Goal: Use online tool/utility: Utilize a website feature to perform a specific function

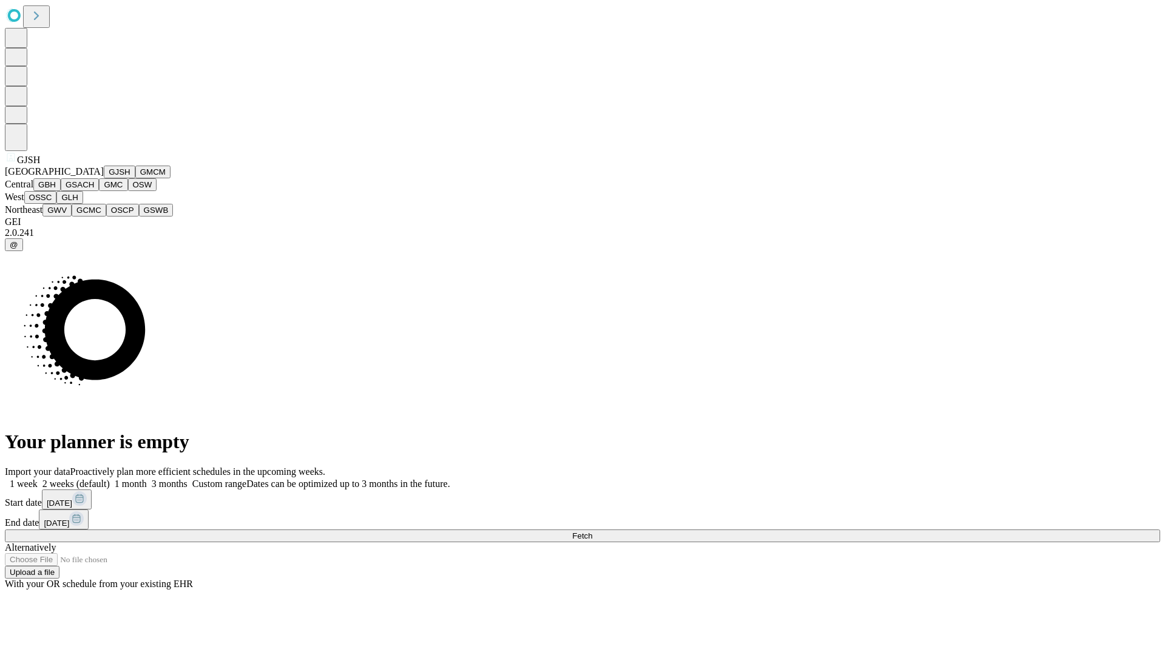
click at [104, 178] on button "GJSH" at bounding box center [120, 172] width 32 height 13
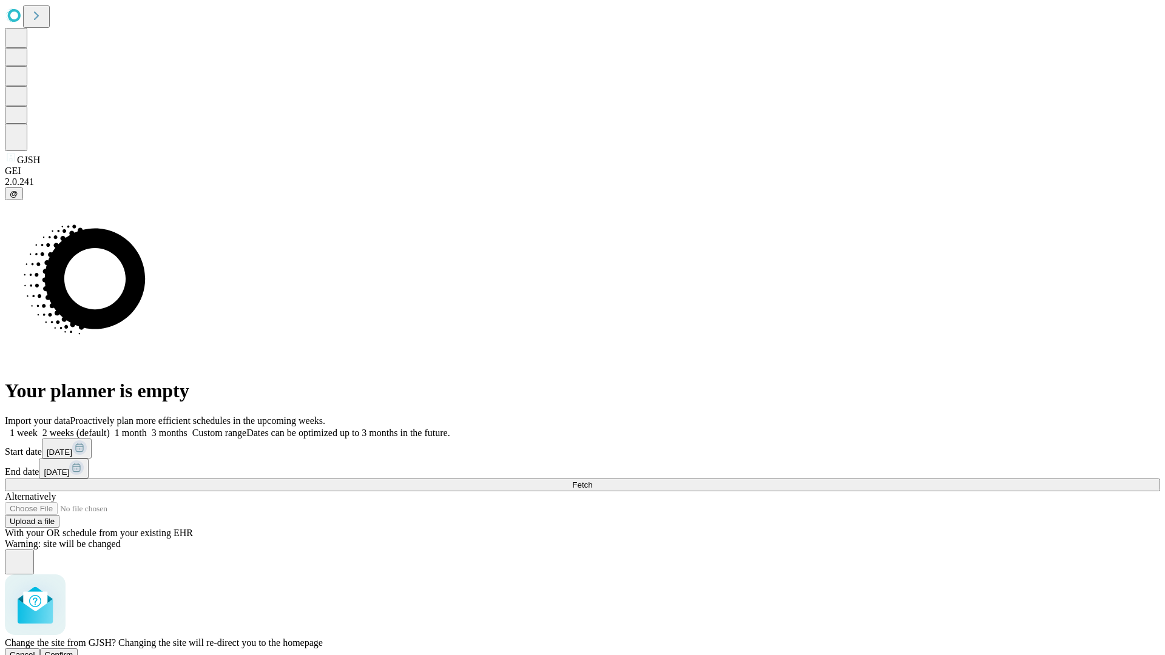
click at [73, 650] on span "Confirm" at bounding box center [59, 654] width 29 height 9
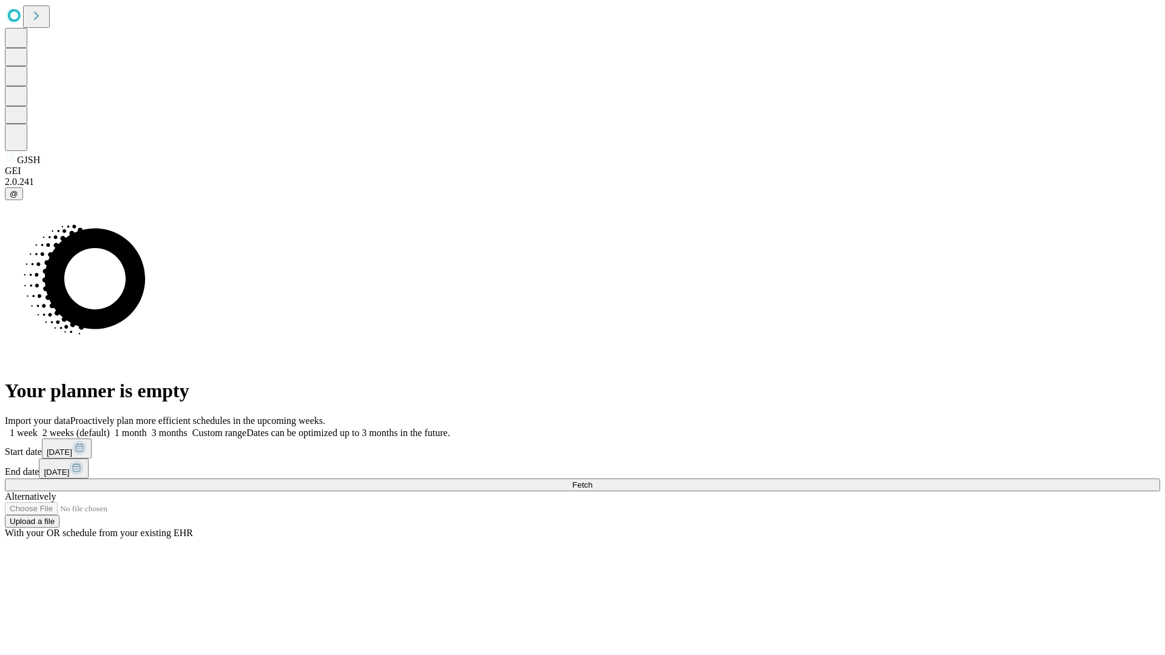
click at [38, 428] on label "1 week" at bounding box center [21, 433] width 33 height 10
click at [592, 480] on span "Fetch" at bounding box center [582, 484] width 20 height 9
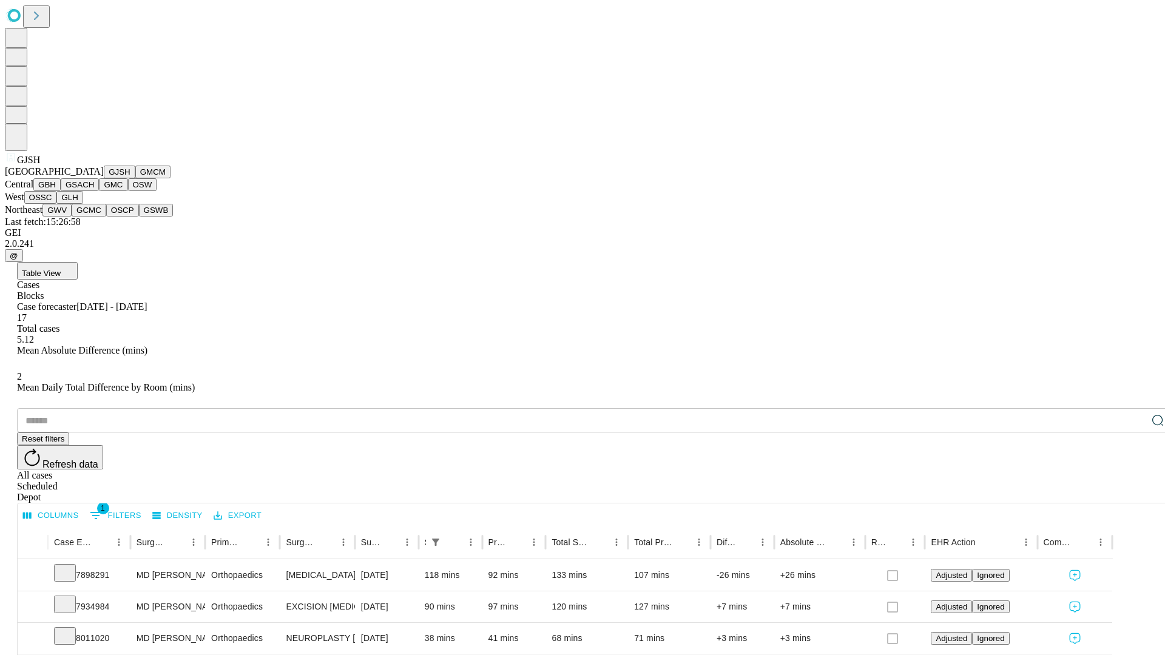
click at [135, 178] on button "GMCM" at bounding box center [152, 172] width 35 height 13
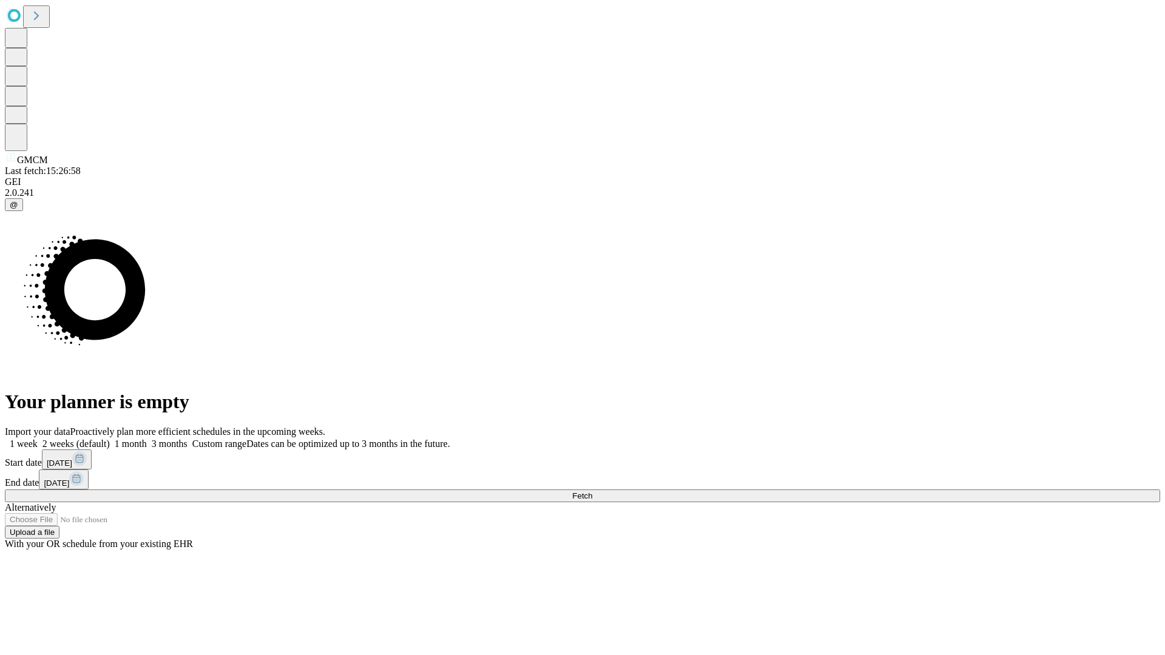
click at [592, 491] on span "Fetch" at bounding box center [582, 495] width 20 height 9
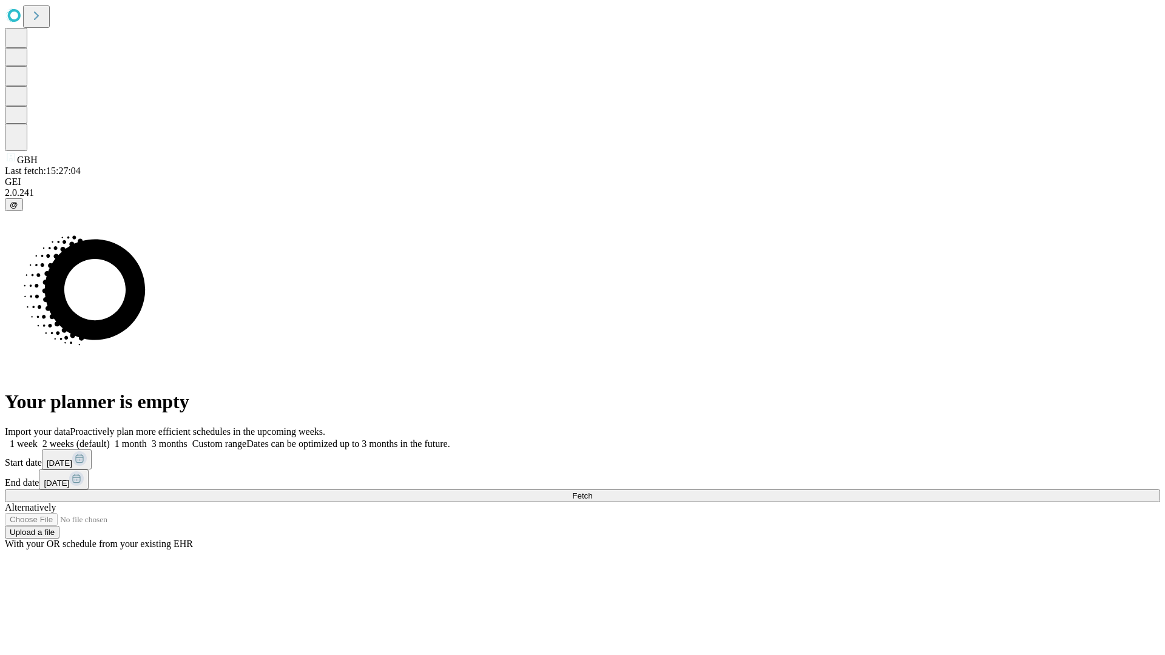
click at [38, 439] on label "1 week" at bounding box center [21, 444] width 33 height 10
click at [592, 491] on span "Fetch" at bounding box center [582, 495] width 20 height 9
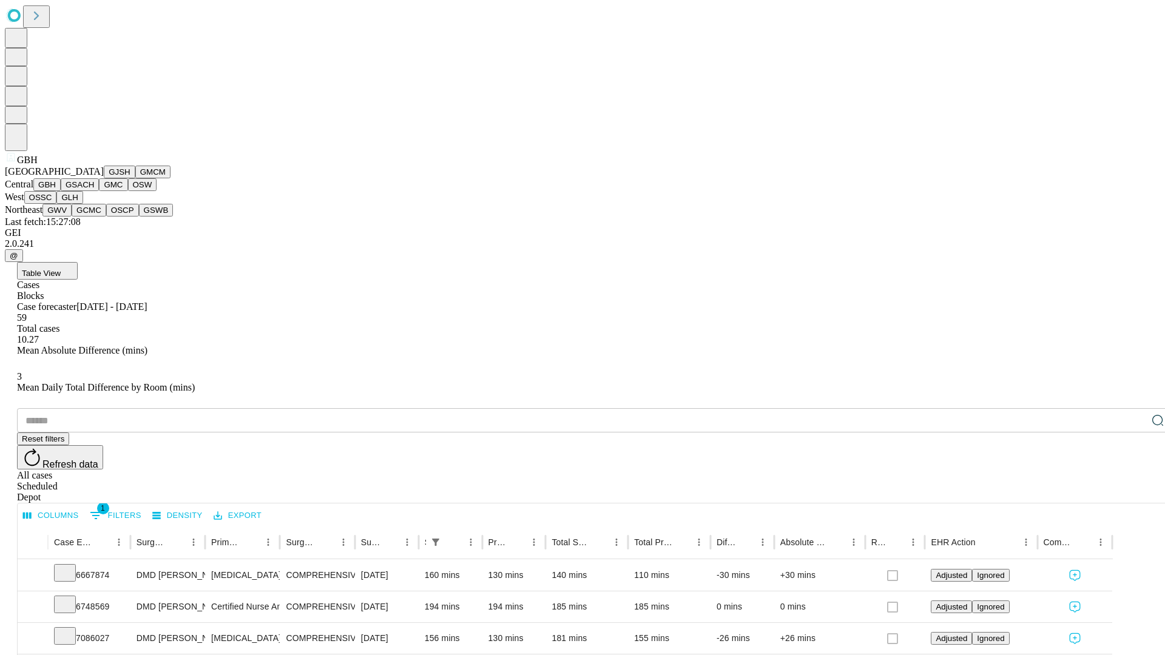
click at [94, 191] on button "GSACH" at bounding box center [80, 184] width 38 height 13
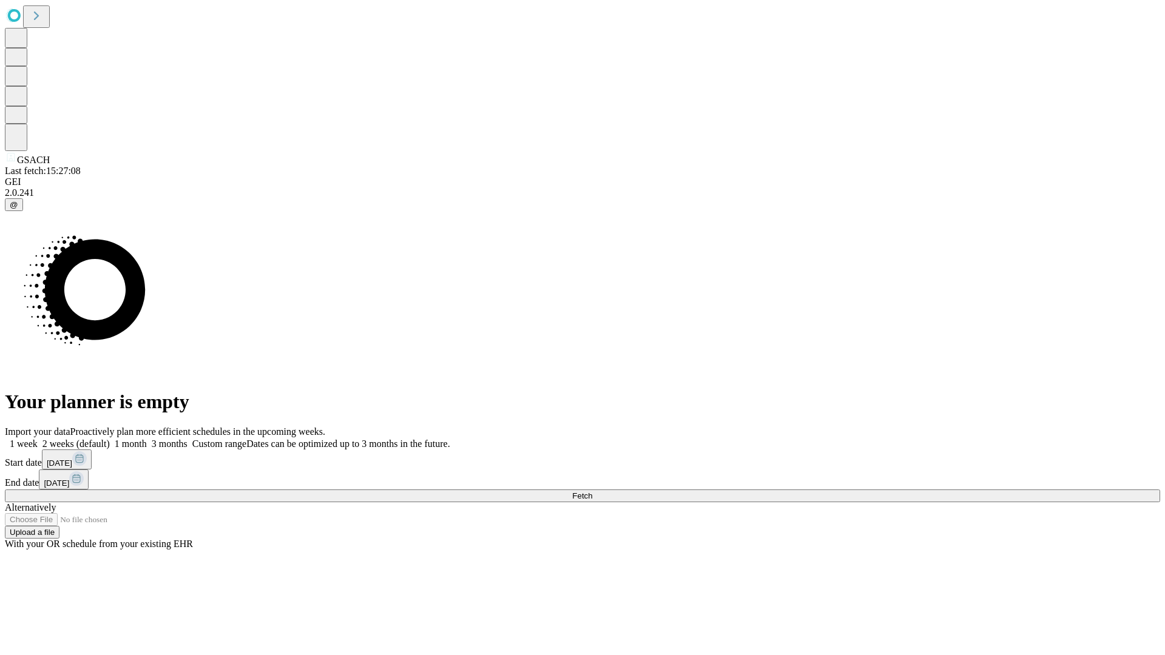
click at [38, 439] on label "1 week" at bounding box center [21, 444] width 33 height 10
click at [592, 491] on span "Fetch" at bounding box center [582, 495] width 20 height 9
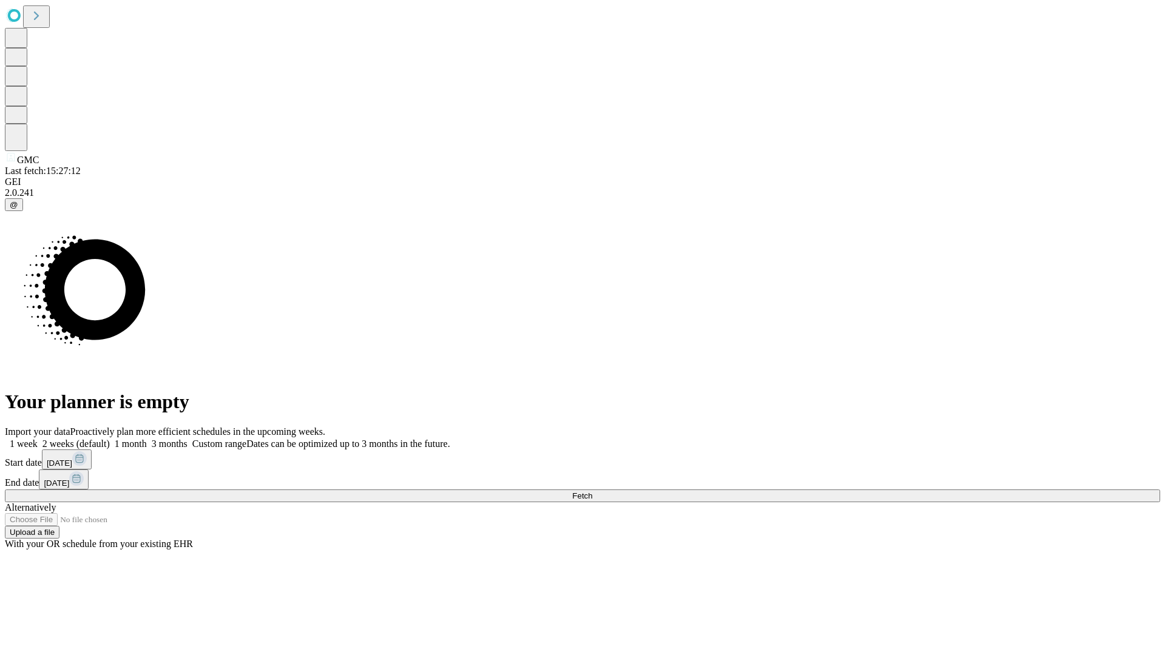
click at [38, 439] on label "1 week" at bounding box center [21, 444] width 33 height 10
click at [592, 491] on span "Fetch" at bounding box center [582, 495] width 20 height 9
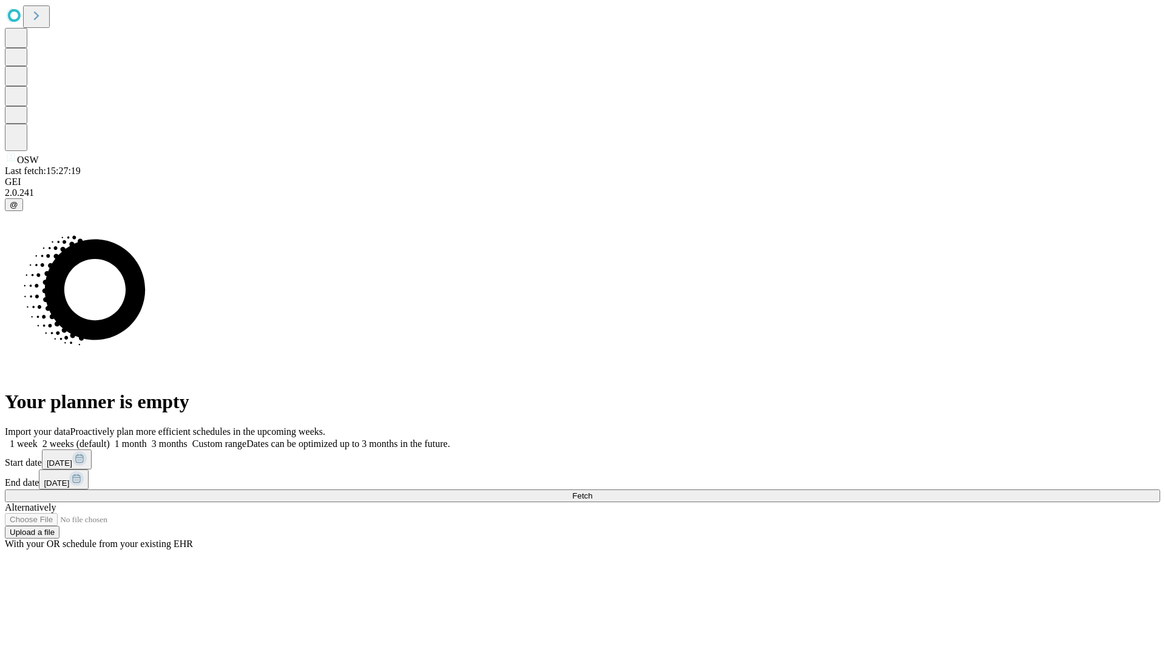
click at [38, 439] on label "1 week" at bounding box center [21, 444] width 33 height 10
click at [592, 491] on span "Fetch" at bounding box center [582, 495] width 20 height 9
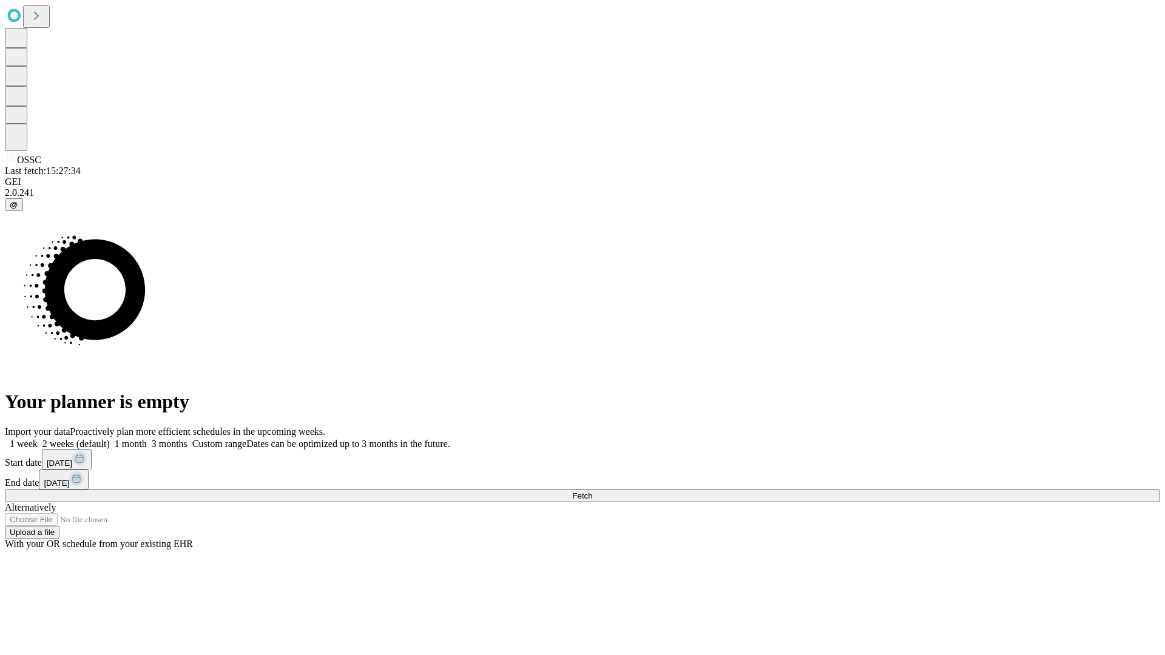
click at [38, 439] on label "1 week" at bounding box center [21, 444] width 33 height 10
click at [592, 491] on span "Fetch" at bounding box center [582, 495] width 20 height 9
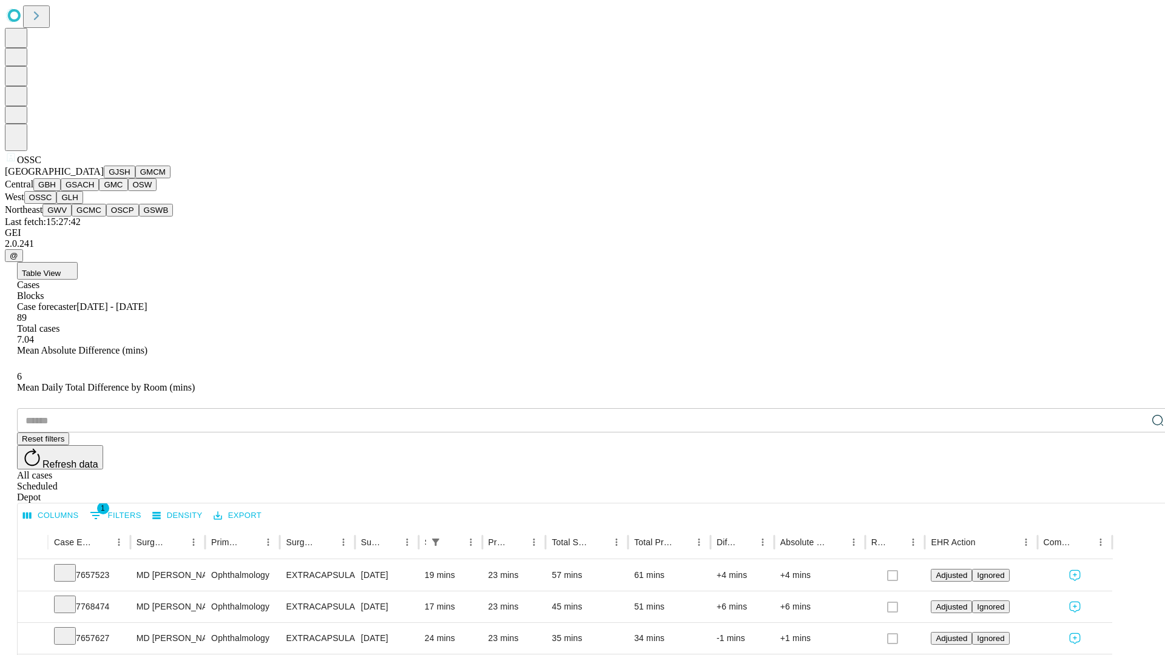
click at [83, 204] on button "GLH" at bounding box center [69, 197] width 26 height 13
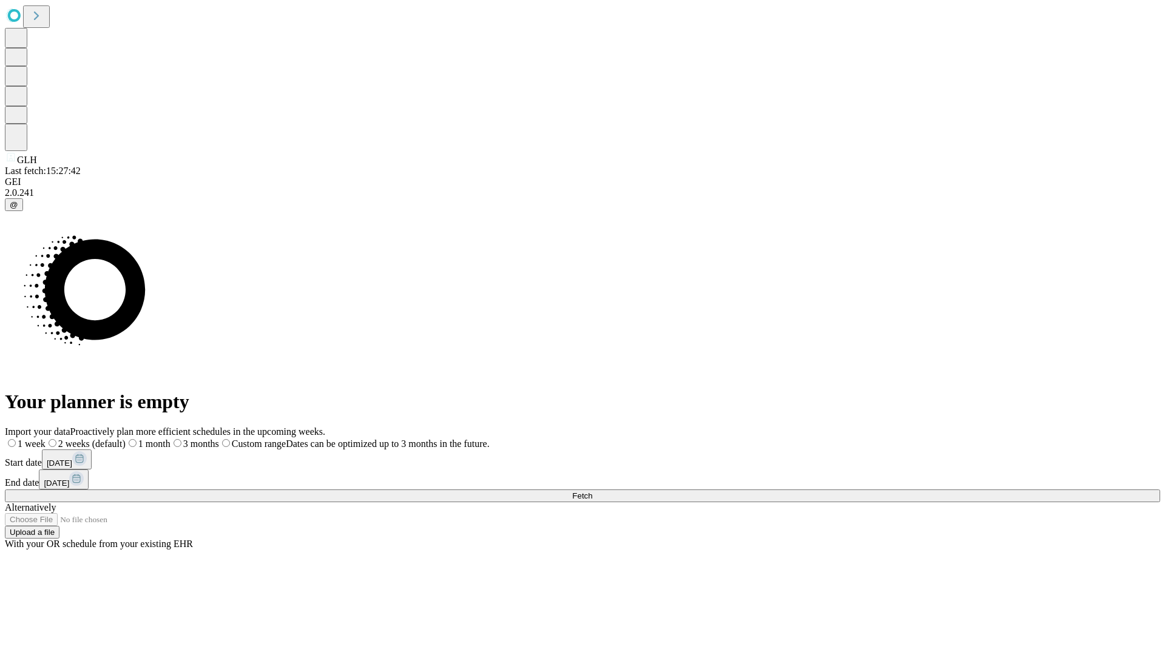
click at [45, 439] on label "1 week" at bounding box center [25, 444] width 41 height 10
click at [592, 491] on span "Fetch" at bounding box center [582, 495] width 20 height 9
click at [38, 439] on label "1 week" at bounding box center [21, 444] width 33 height 10
click at [592, 491] on span "Fetch" at bounding box center [582, 495] width 20 height 9
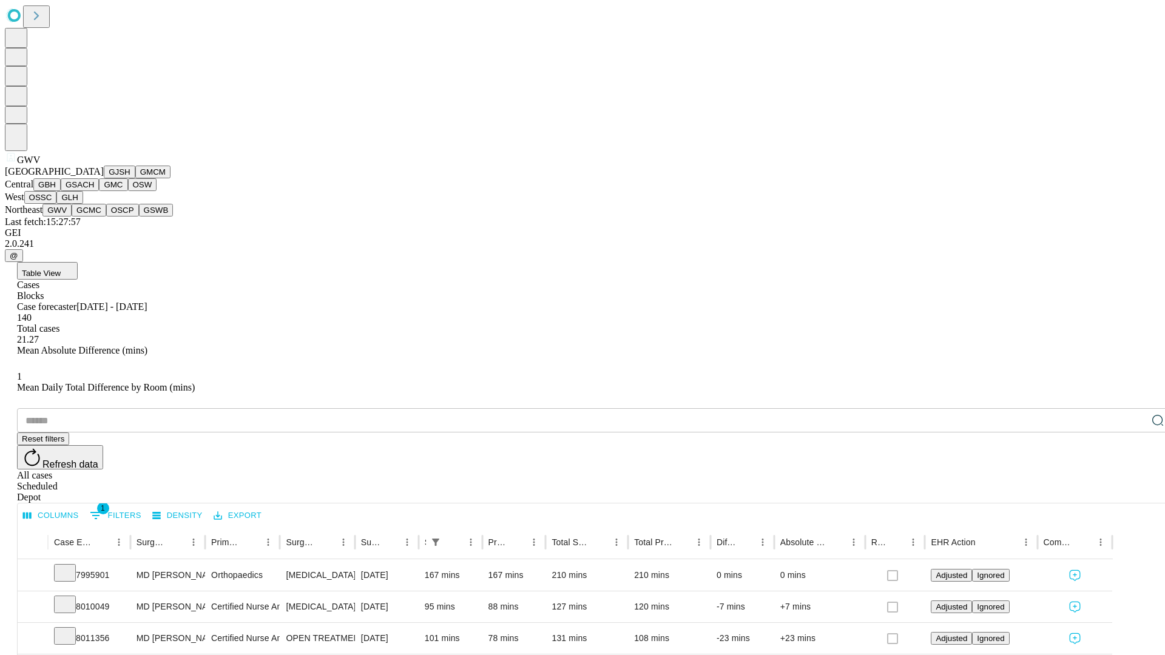
click at [94, 217] on button "GCMC" at bounding box center [89, 210] width 35 height 13
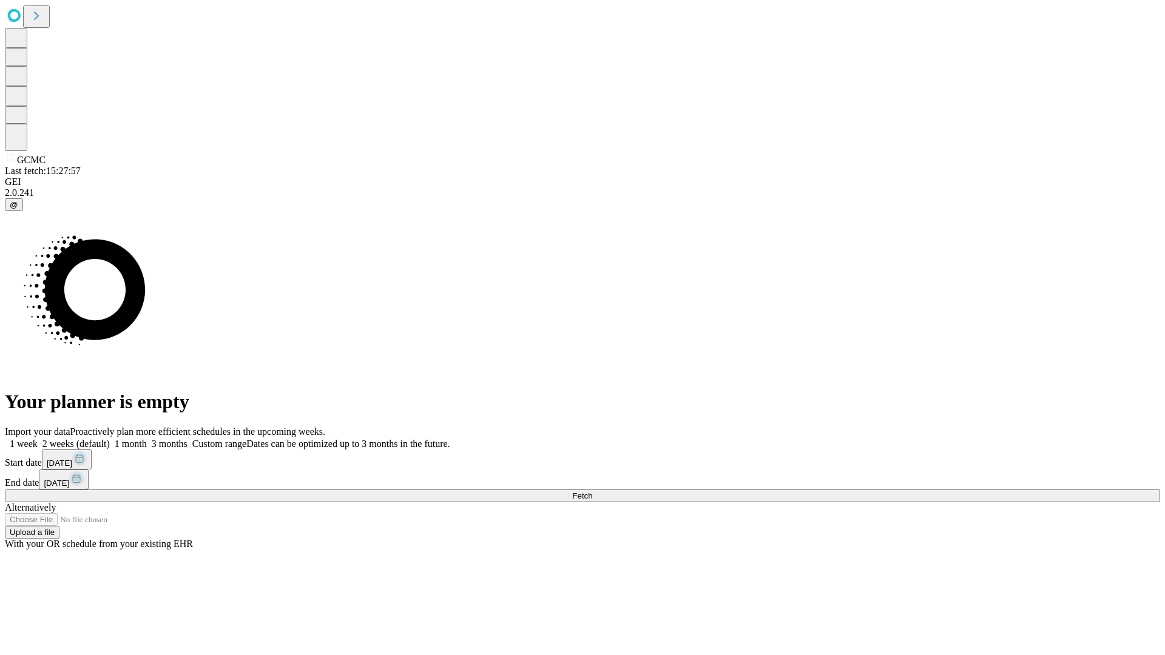
click at [38, 439] on label "1 week" at bounding box center [21, 444] width 33 height 10
click at [592, 491] on span "Fetch" at bounding box center [582, 495] width 20 height 9
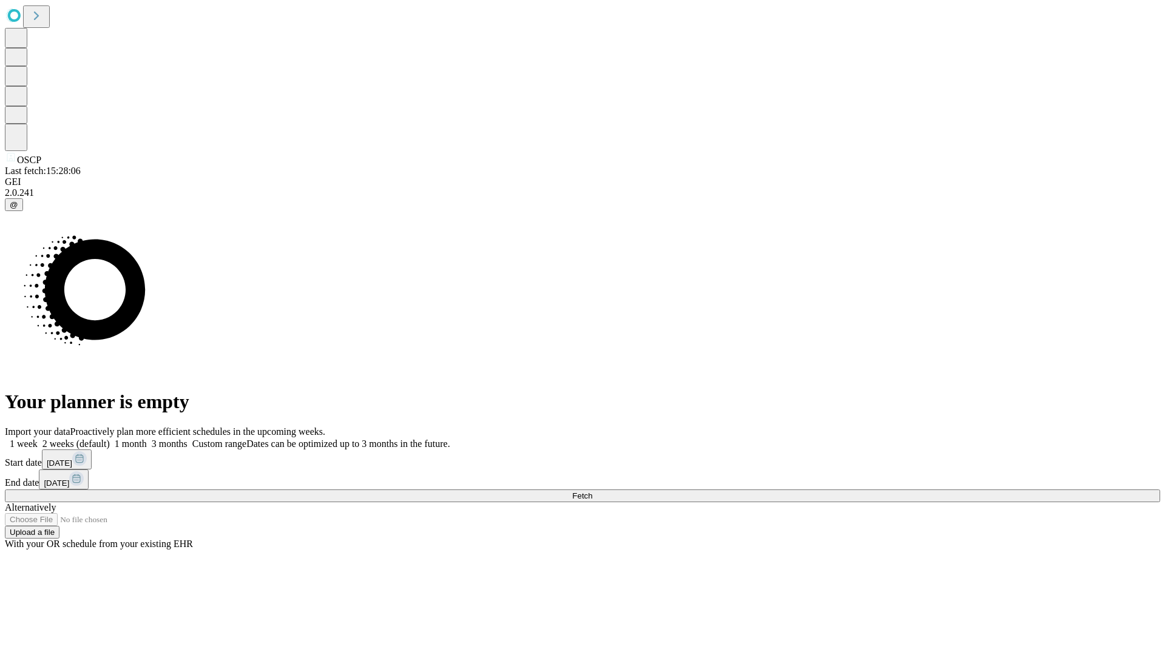
click at [38, 439] on label "1 week" at bounding box center [21, 444] width 33 height 10
click at [592, 491] on span "Fetch" at bounding box center [582, 495] width 20 height 9
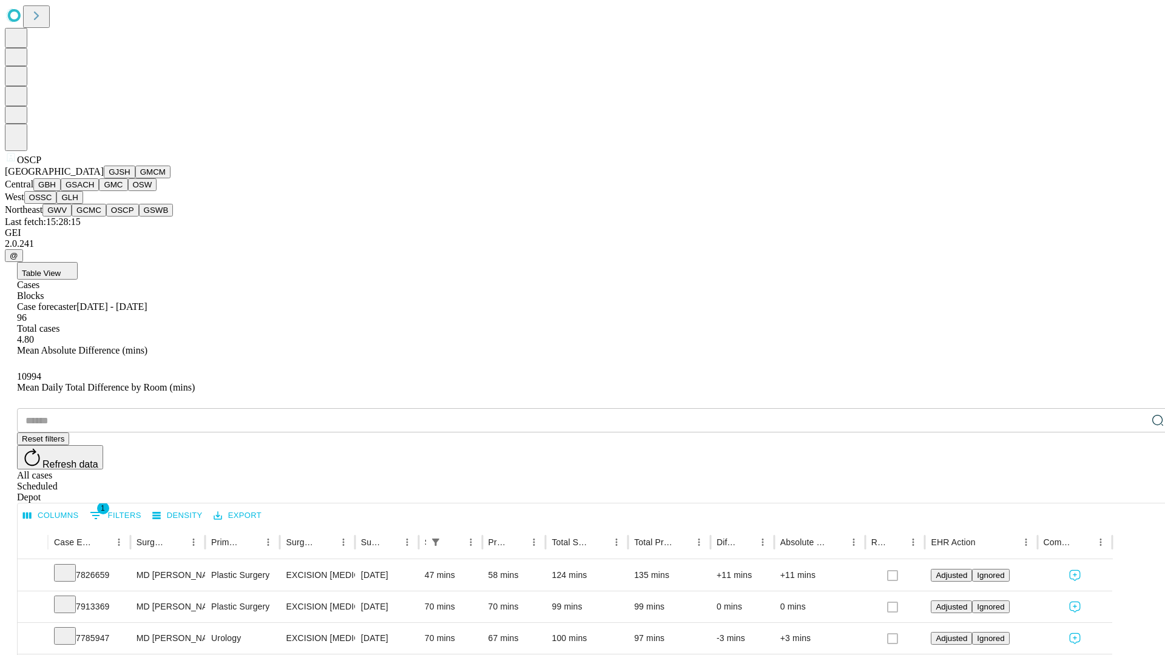
click at [139, 217] on button "GSWB" at bounding box center [156, 210] width 35 height 13
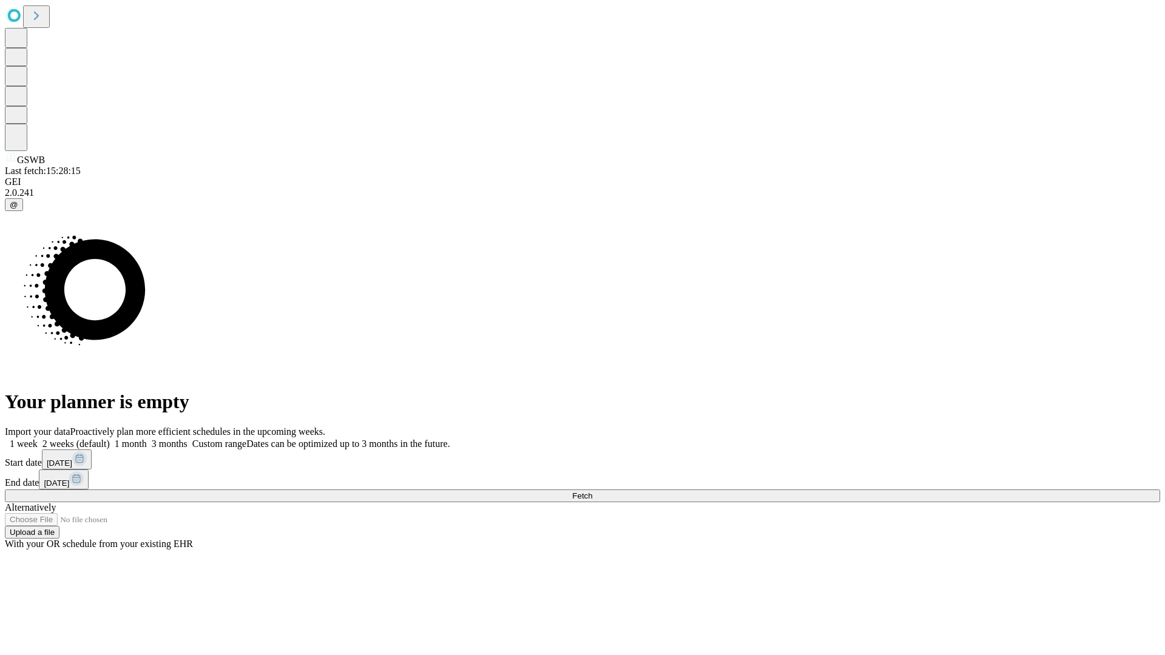
click at [38, 439] on label "1 week" at bounding box center [21, 444] width 33 height 10
click at [592, 491] on span "Fetch" at bounding box center [582, 495] width 20 height 9
